Goal: Information Seeking & Learning: Learn about a topic

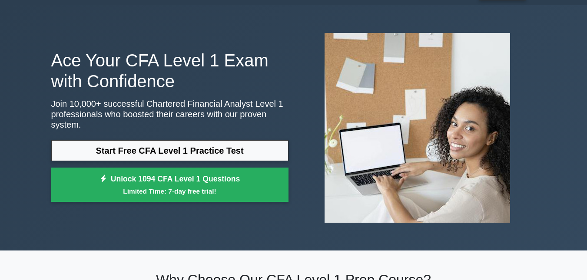
scroll to position [43, 0]
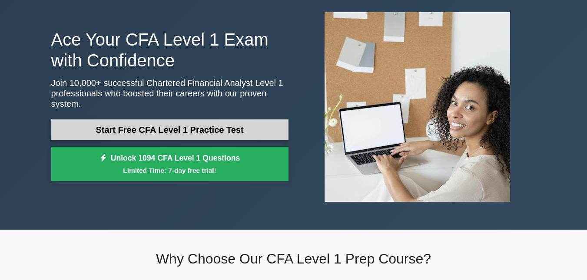
click at [186, 128] on link "Start Free CFA Level 1 Practice Test" at bounding box center [169, 129] width 237 height 21
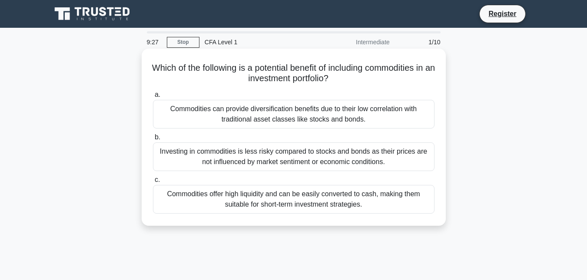
click at [286, 119] on div "Commodities can provide diversification benefits due to their low correlation w…" at bounding box center [293, 114] width 281 height 29
click at [153, 98] on input "a. Commodities can provide diversification benefits due to their low correlatio…" at bounding box center [153, 95] width 0 height 6
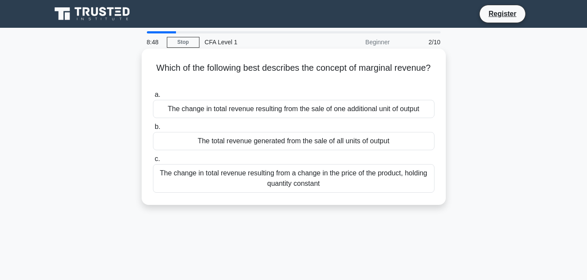
click at [226, 112] on div "The change in total revenue resulting from the sale of one additional unit of o…" at bounding box center [293, 109] width 281 height 18
click at [153, 98] on input "a. The change in total revenue resulting from the sale of one additional unit o…" at bounding box center [153, 95] width 0 height 6
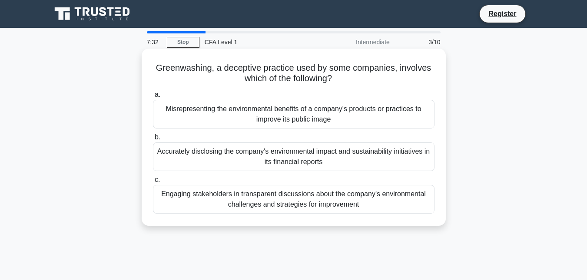
click at [263, 202] on div "Engaging stakeholders in transparent discussions about the company's environmen…" at bounding box center [293, 199] width 281 height 29
click at [153, 183] on input "c. Engaging stakeholders in transparent discussions about the company's environ…" at bounding box center [153, 180] width 0 height 6
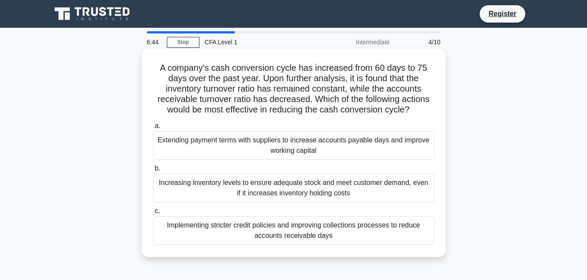
click at [275, 226] on div "Implementing stricter credit policies and improving collections processes to re…" at bounding box center [293, 230] width 281 height 29
click at [153, 214] on input "c. Implementing stricter credit policies and improving collections processes to…" at bounding box center [153, 212] width 0 height 6
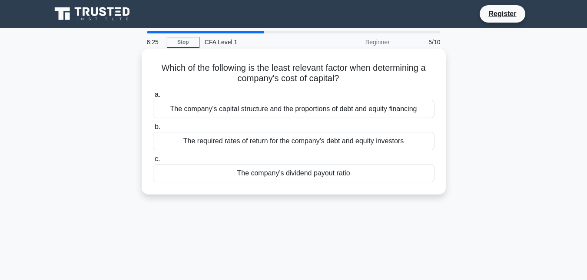
click at [305, 110] on div "The company's capital structure and the proportions of debt and equity financing" at bounding box center [293, 109] width 281 height 18
click at [153, 98] on input "a. The company's capital structure and the proportions of debt and equity finan…" at bounding box center [153, 95] width 0 height 6
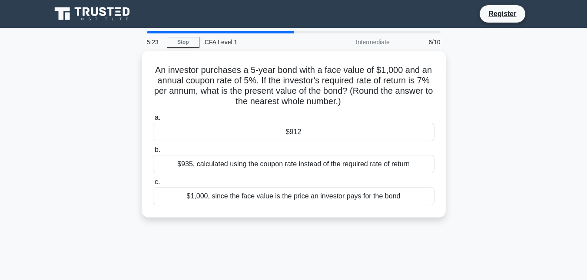
click at [305, 111] on div "a. $912 b. $935, calculated using the coupon rate instead of the required rate …" at bounding box center [294, 159] width 292 height 96
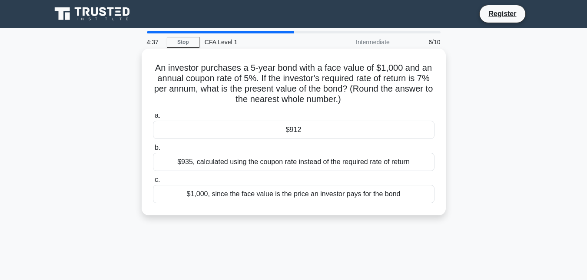
click at [298, 135] on div "$912" at bounding box center [293, 130] width 281 height 18
click at [153, 119] on input "a. $912" at bounding box center [153, 116] width 0 height 6
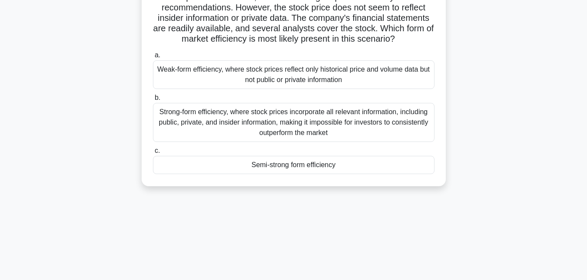
scroll to position [87, 0]
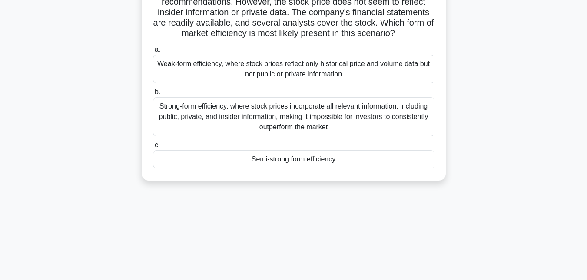
click at [371, 80] on div "Weak-form efficiency, where stock prices reflect only historical price and volu…" at bounding box center [293, 69] width 281 height 29
click at [153, 53] on input "a. Weak-form efficiency, where stock prices reflect only historical price and v…" at bounding box center [153, 50] width 0 height 6
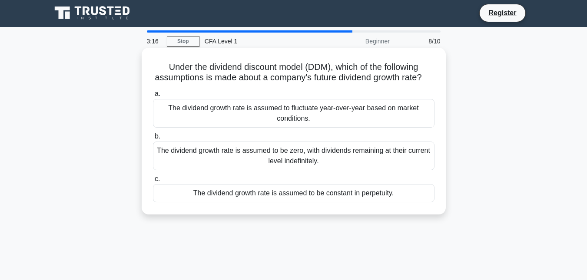
scroll to position [0, 0]
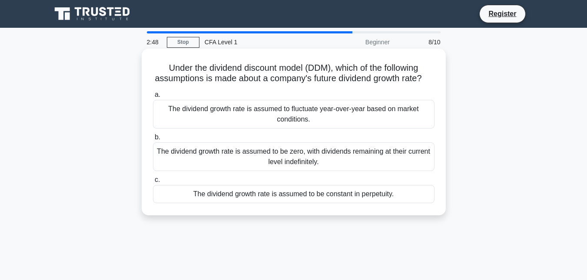
click at [282, 203] on div "The dividend growth rate is assumed to be constant in perpetuity." at bounding box center [293, 194] width 281 height 18
click at [153, 183] on input "c. The dividend growth rate is assumed to be constant in perpetuity." at bounding box center [153, 180] width 0 height 6
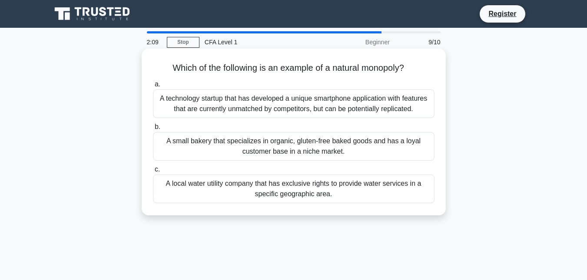
click at [252, 188] on div "A local water utility company that has exclusive rights to provide water servic…" at bounding box center [293, 189] width 281 height 29
click at [153, 172] on input "c. A local water utility company that has exclusive rights to provide water ser…" at bounding box center [153, 170] width 0 height 6
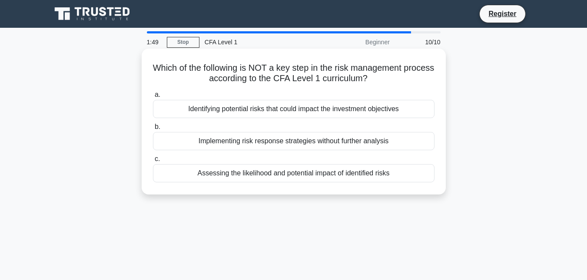
click at [288, 178] on div "Assessing the likelihood and potential impact of identified risks" at bounding box center [293, 173] width 281 height 18
click at [153, 162] on input "c. Assessing the likelihood and potential impact of identified risks" at bounding box center [153, 159] width 0 height 6
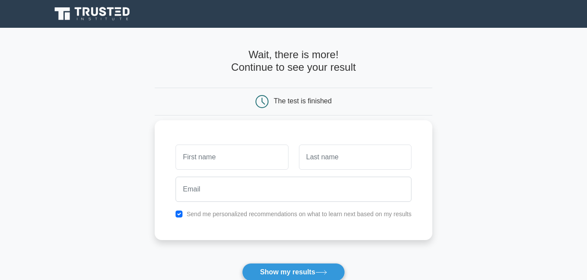
click at [254, 163] on input "text" at bounding box center [231, 157] width 113 height 25
type input "Kuldeep"
drag, startPoint x: 350, startPoint y: 164, endPoint x: 347, endPoint y: 170, distance: 7.0
click at [350, 164] on input "text" at bounding box center [355, 157] width 113 height 25
type input "[PERSON_NAME]"
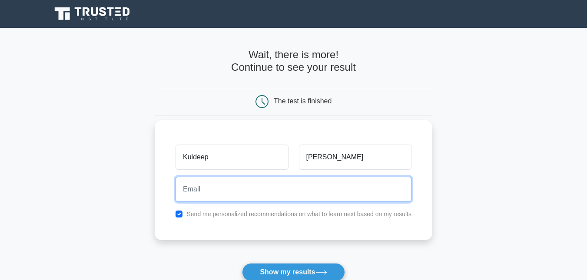
click at [239, 194] on input "email" at bounding box center [293, 189] width 236 height 25
type input "[EMAIL_ADDRESS][DOMAIN_NAME]"
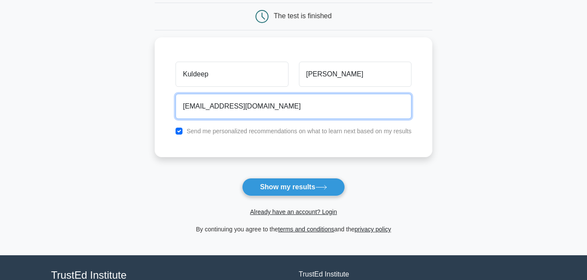
scroll to position [87, 0]
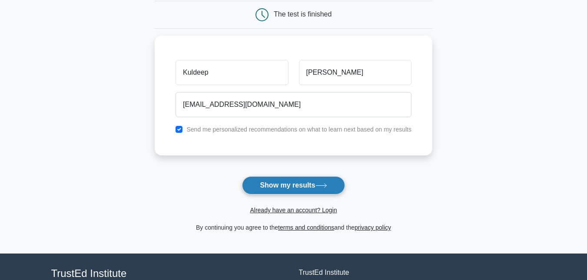
click at [304, 189] on button "Show my results" at bounding box center [293, 185] width 103 height 18
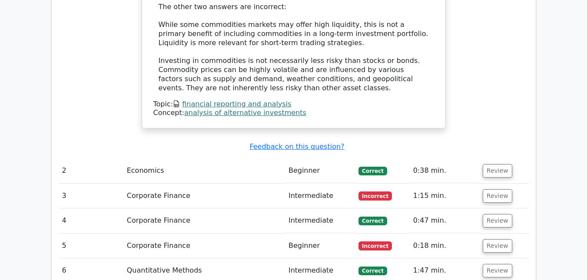
scroll to position [1086, 0]
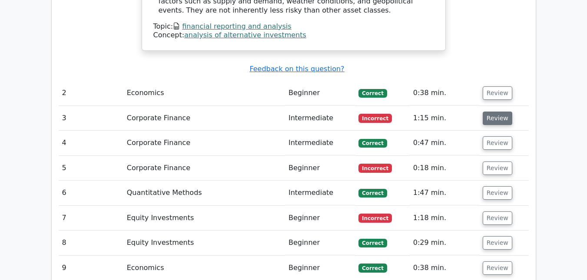
click at [501, 112] on button "Review" at bounding box center [498, 118] width 30 height 13
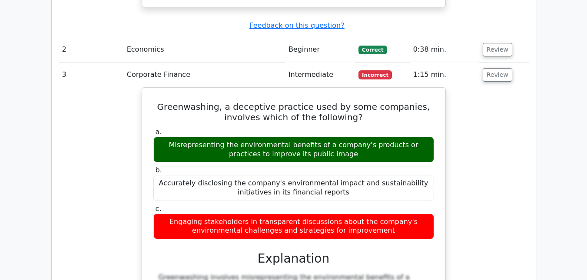
click at [497, 164] on div "Greenwashing, a deceptive practice used by some companies, involves which of th…" at bounding box center [294, 262] width 470 height 350
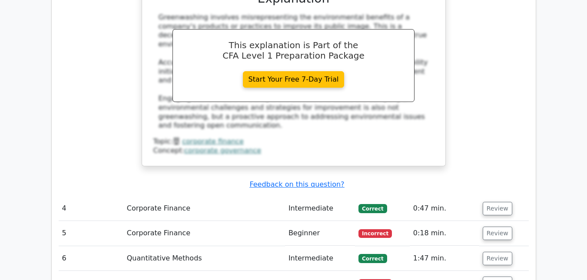
scroll to position [1390, 0]
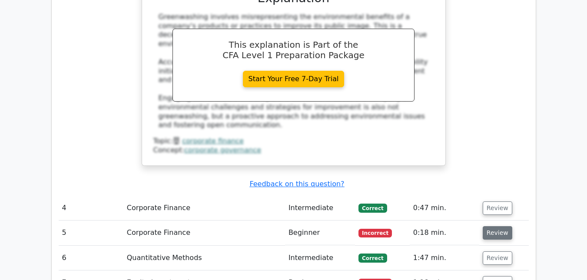
click at [495, 226] on button "Review" at bounding box center [498, 232] width 30 height 13
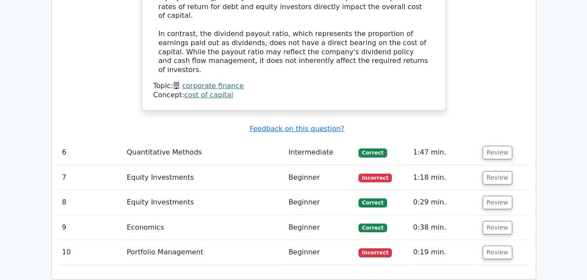
scroll to position [1911, 0]
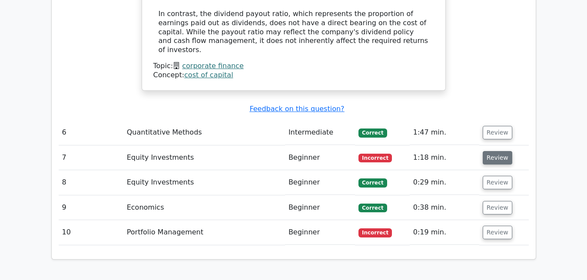
click at [500, 151] on button "Review" at bounding box center [498, 157] width 30 height 13
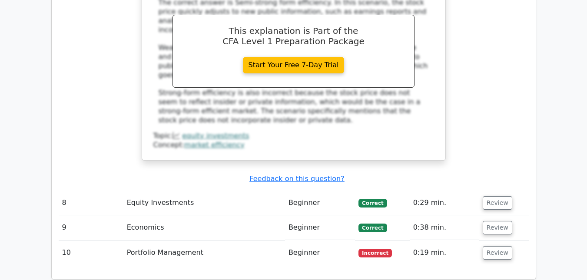
scroll to position [2346, 0]
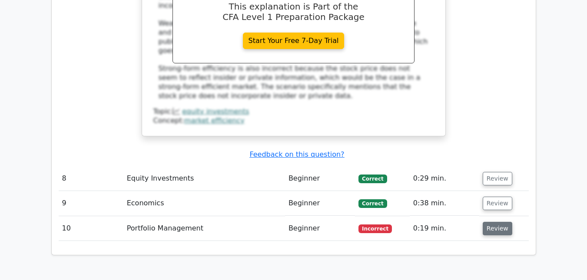
click at [490, 222] on button "Review" at bounding box center [498, 228] width 30 height 13
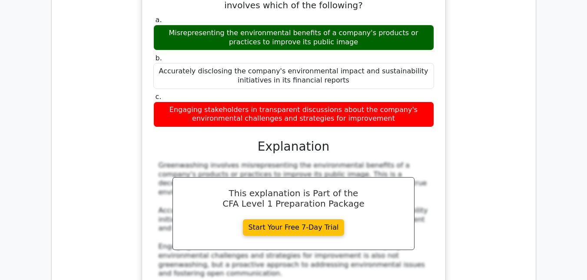
scroll to position [1173, 0]
